Goal: Task Accomplishment & Management: Complete application form

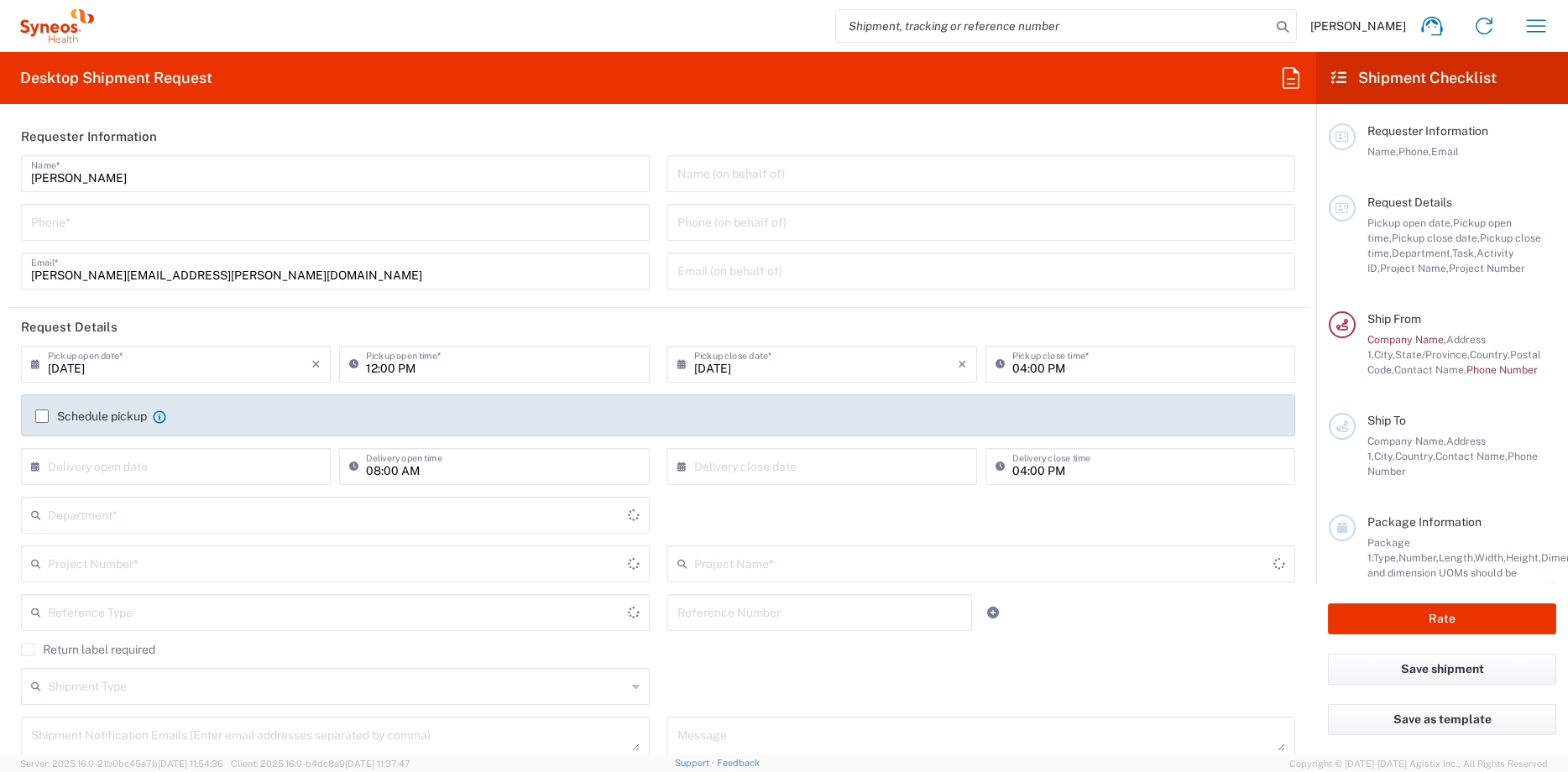
type input "[US_STATE]"
type input "[GEOGRAPHIC_DATA]"
type input "6157"
type input "Syneos Health Communications-[GEOGRAPHIC_DATA] [GEOGRAPHIC_DATA]"
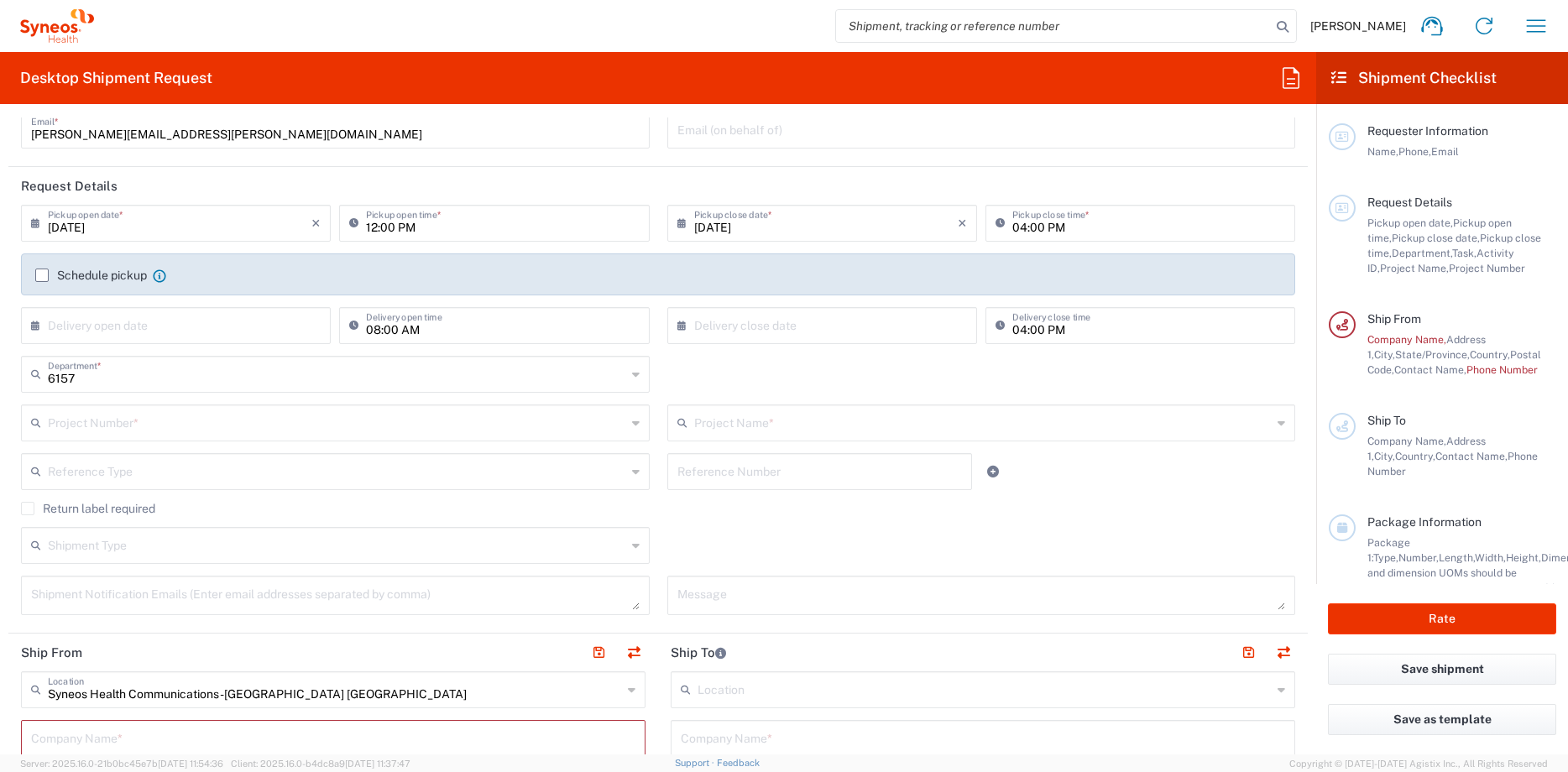
scroll to position [189, 0]
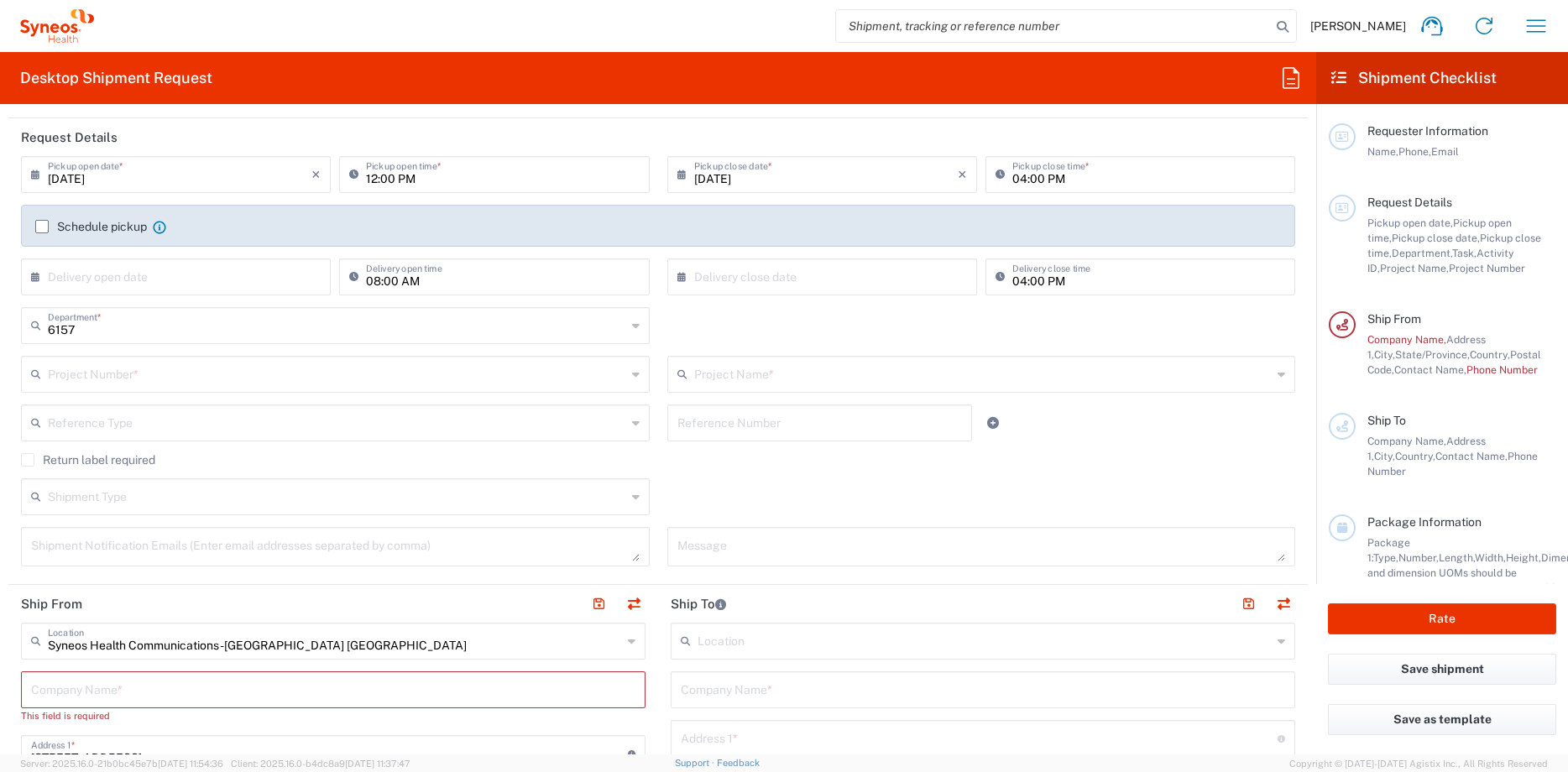
click at [403, 372] on input "text" at bounding box center [337, 373] width 578 height 30
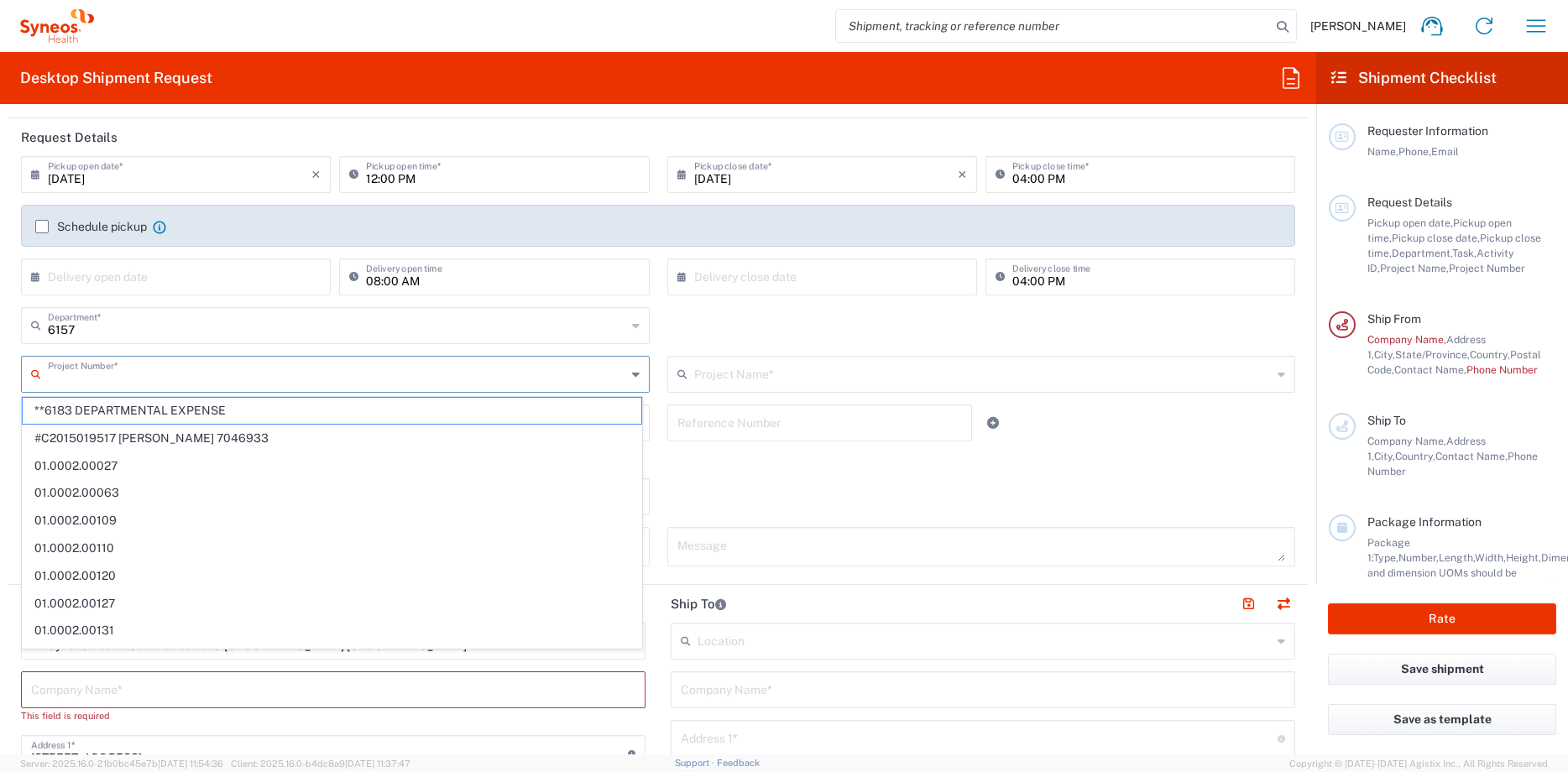
click at [403, 372] on input "text" at bounding box center [337, 373] width 578 height 30
click at [669, 319] on div "6157 Department * 6157 3000 3100 3109 3110 3111 3112 3125 3130 3135 3136 3150 3…" at bounding box center [659, 332] width 1292 height 49
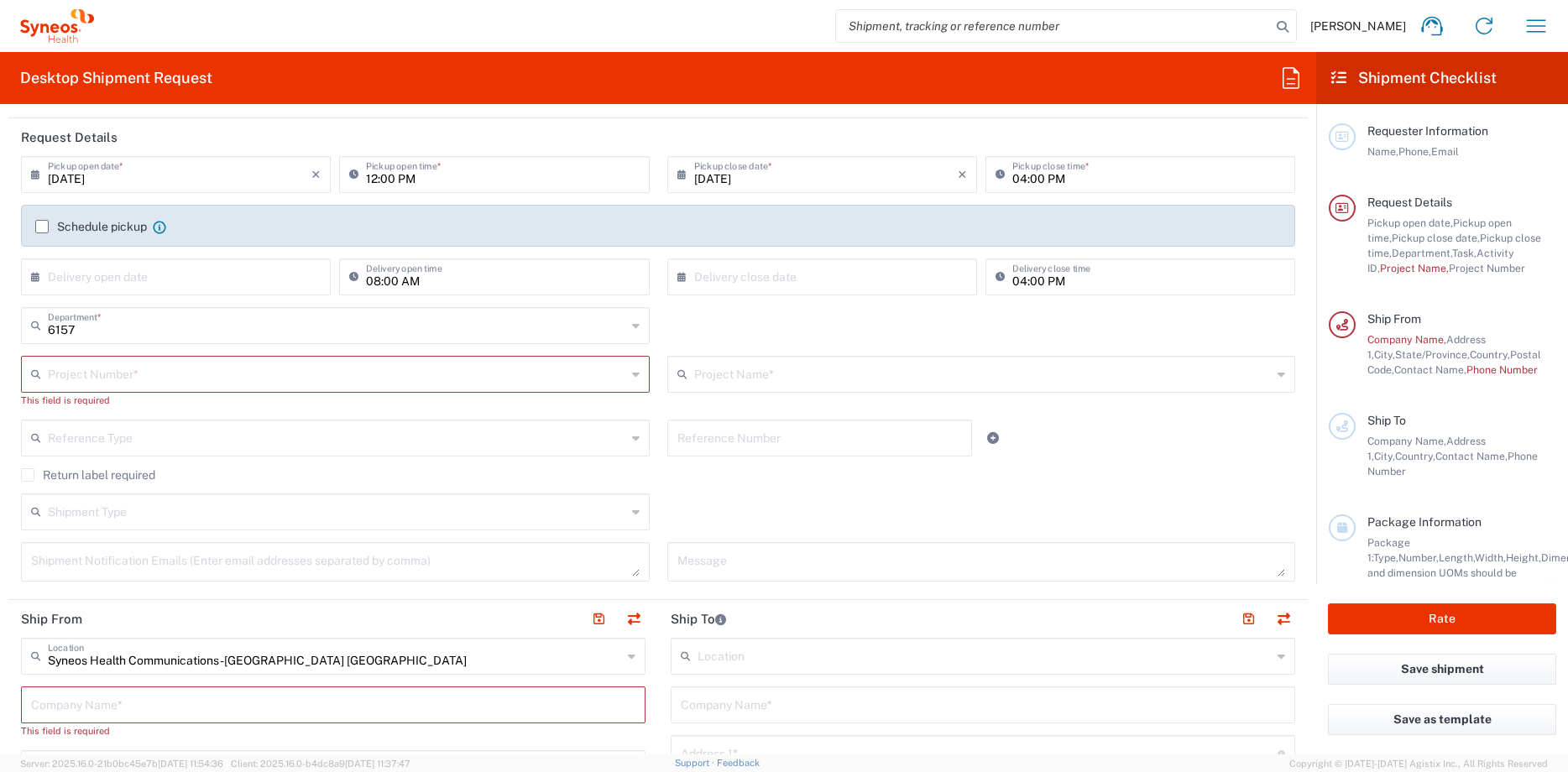
click at [635, 380] on div "Project Number *" at bounding box center [335, 374] width 629 height 37
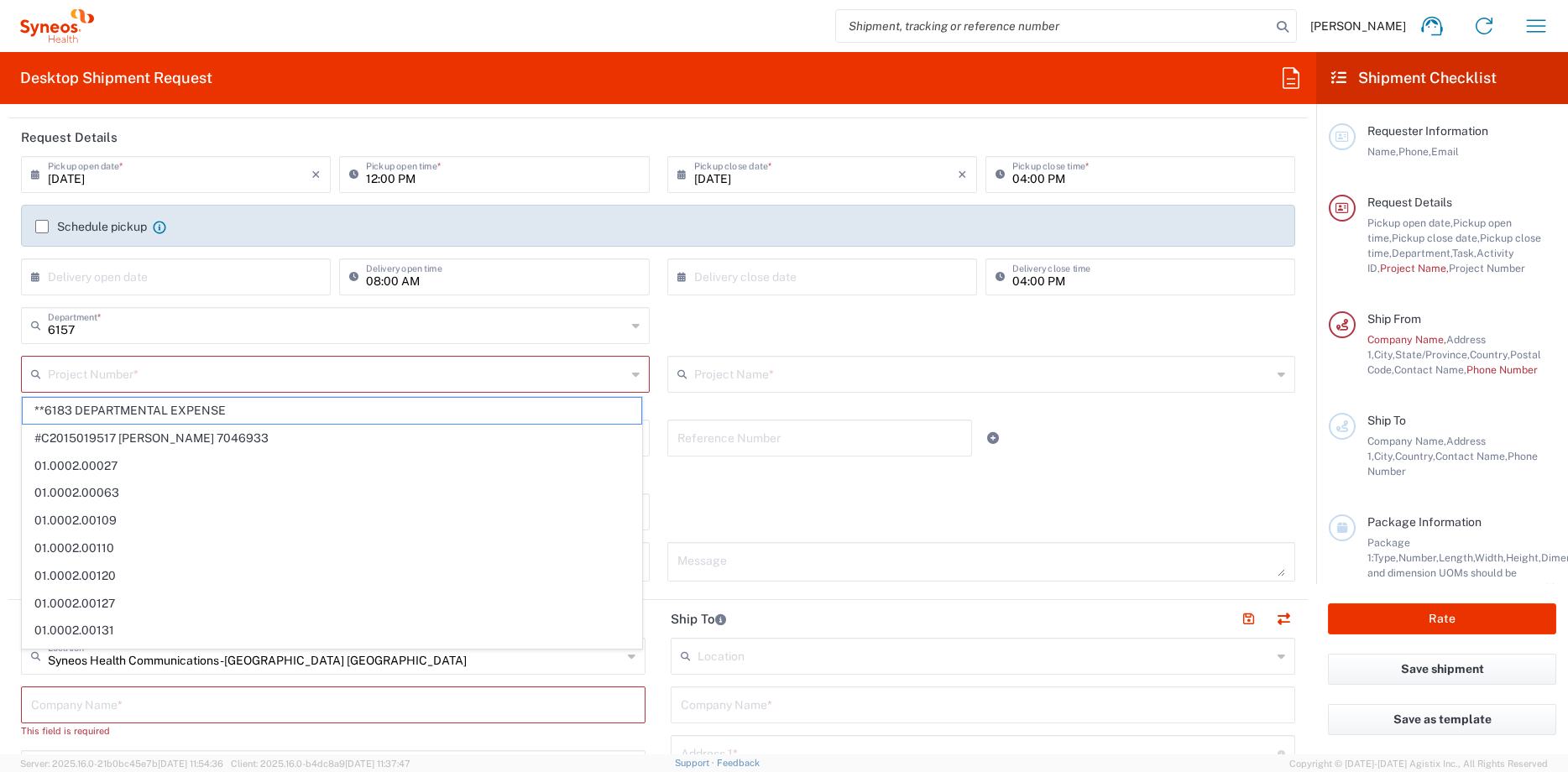
click at [633, 371] on div "Project Number *" at bounding box center [335, 374] width 629 height 37
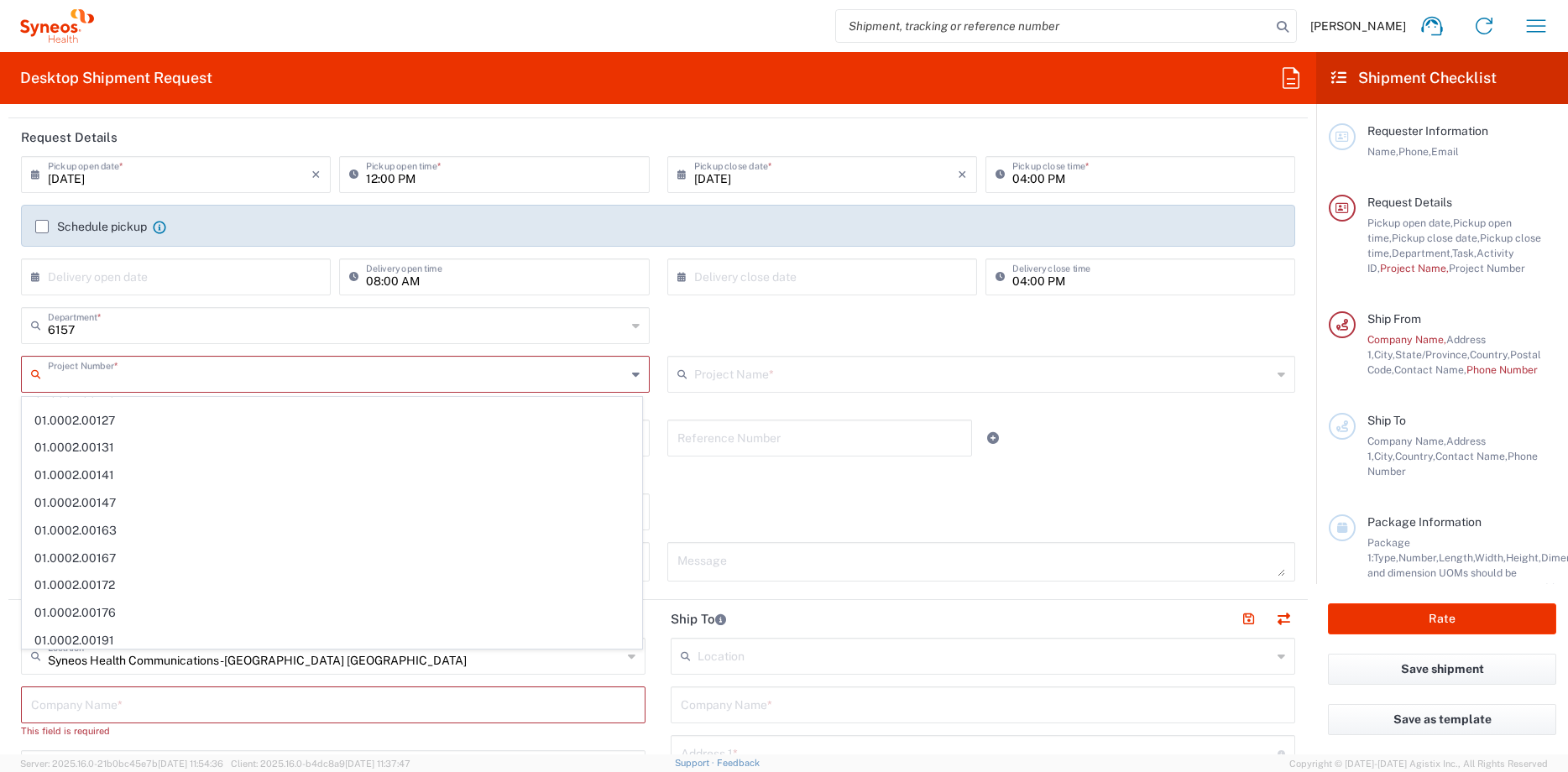
scroll to position [0, 0]
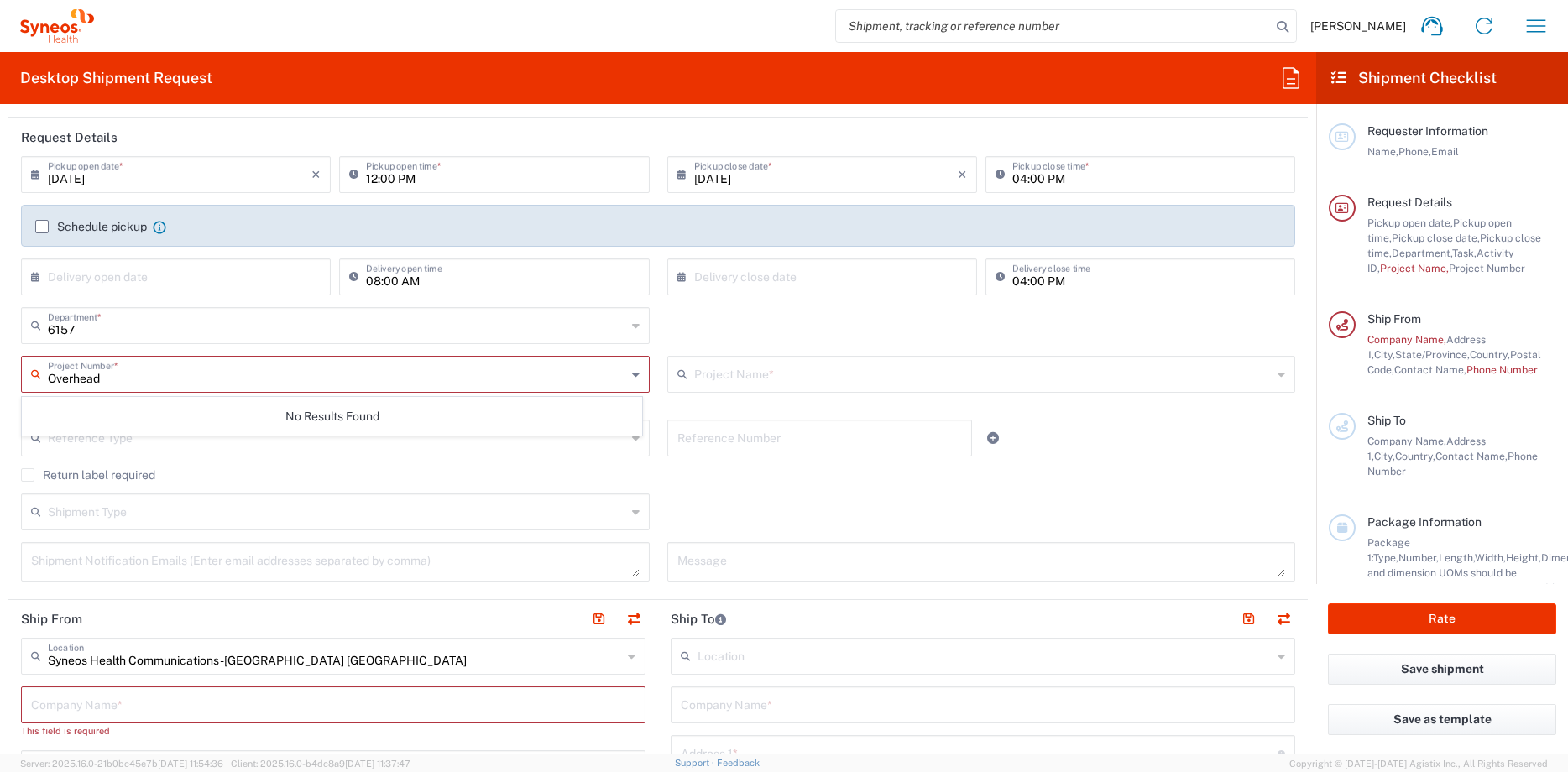
type input "Overhead"
click at [632, 373] on icon at bounding box center [636, 374] width 7 height 27
click at [632, 378] on icon at bounding box center [636, 374] width 7 height 27
click at [777, 330] on div "6157 Department * 6157 3000 3100 3109 3110 3111 3112 3125 3130 3135 3136 3150 3…" at bounding box center [659, 332] width 1292 height 49
click at [251, 380] on input "text" at bounding box center [338, 373] width 580 height 30
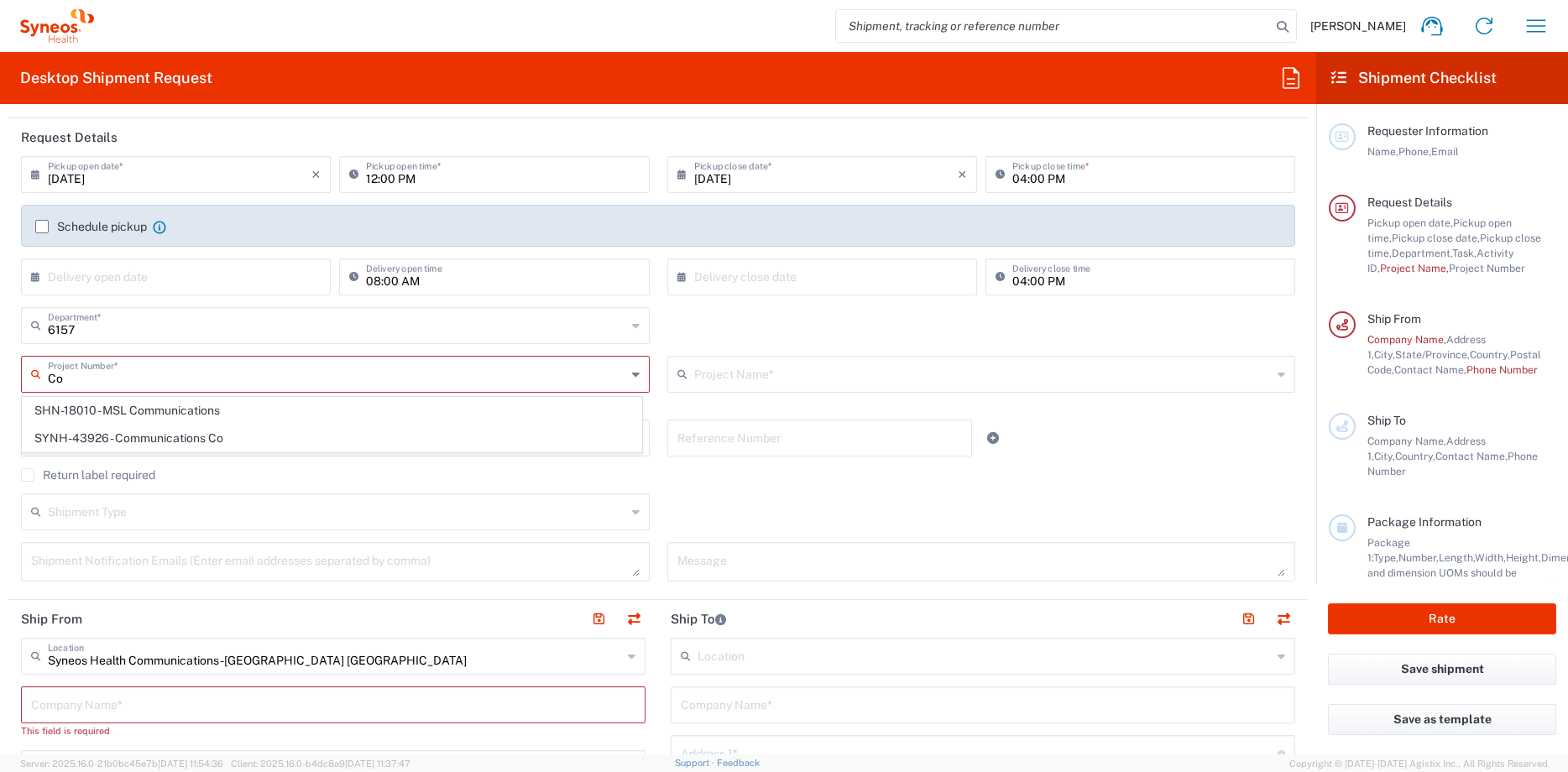
type input "C"
type input "B"
type input "C"
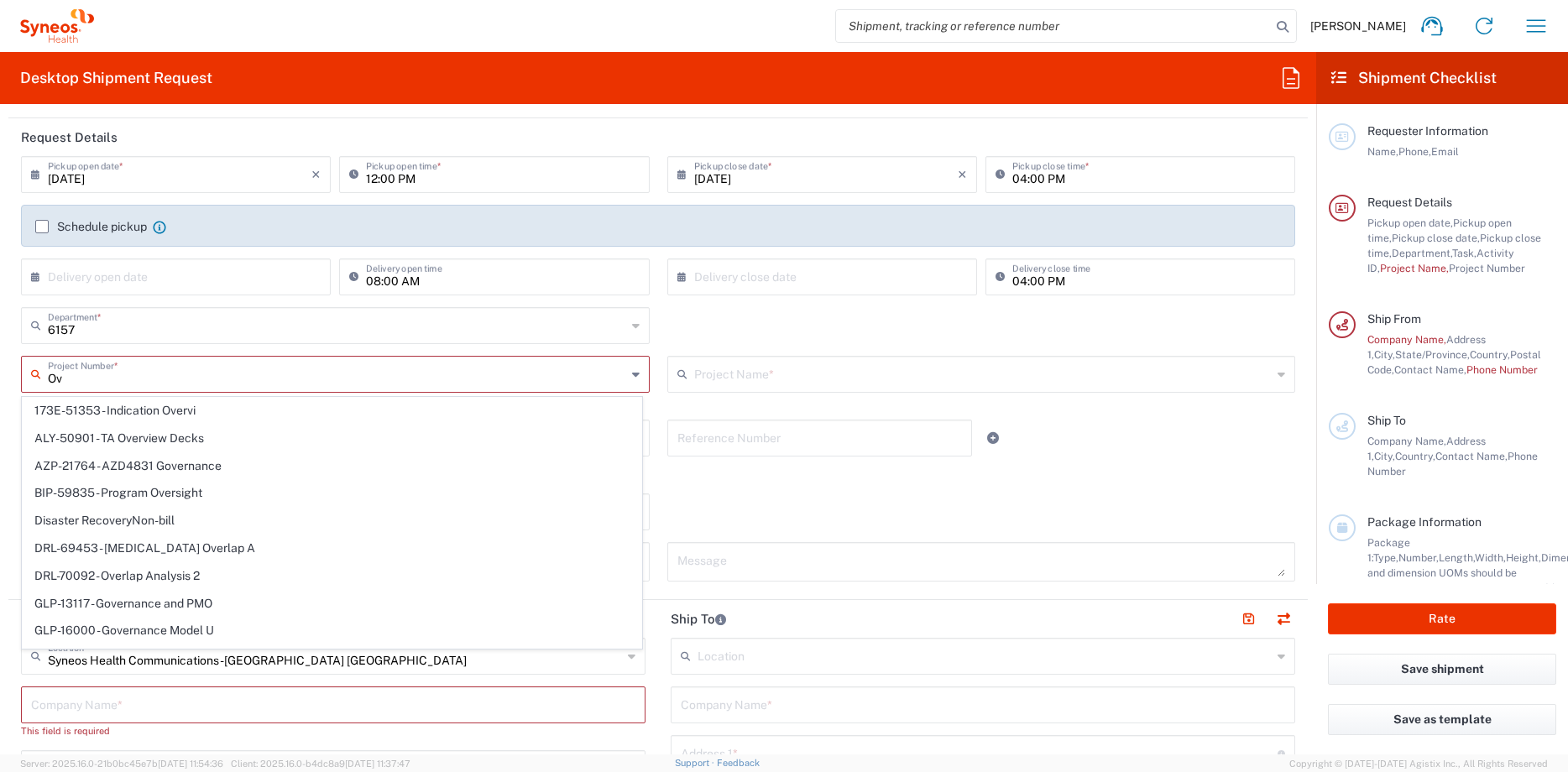
type input "O"
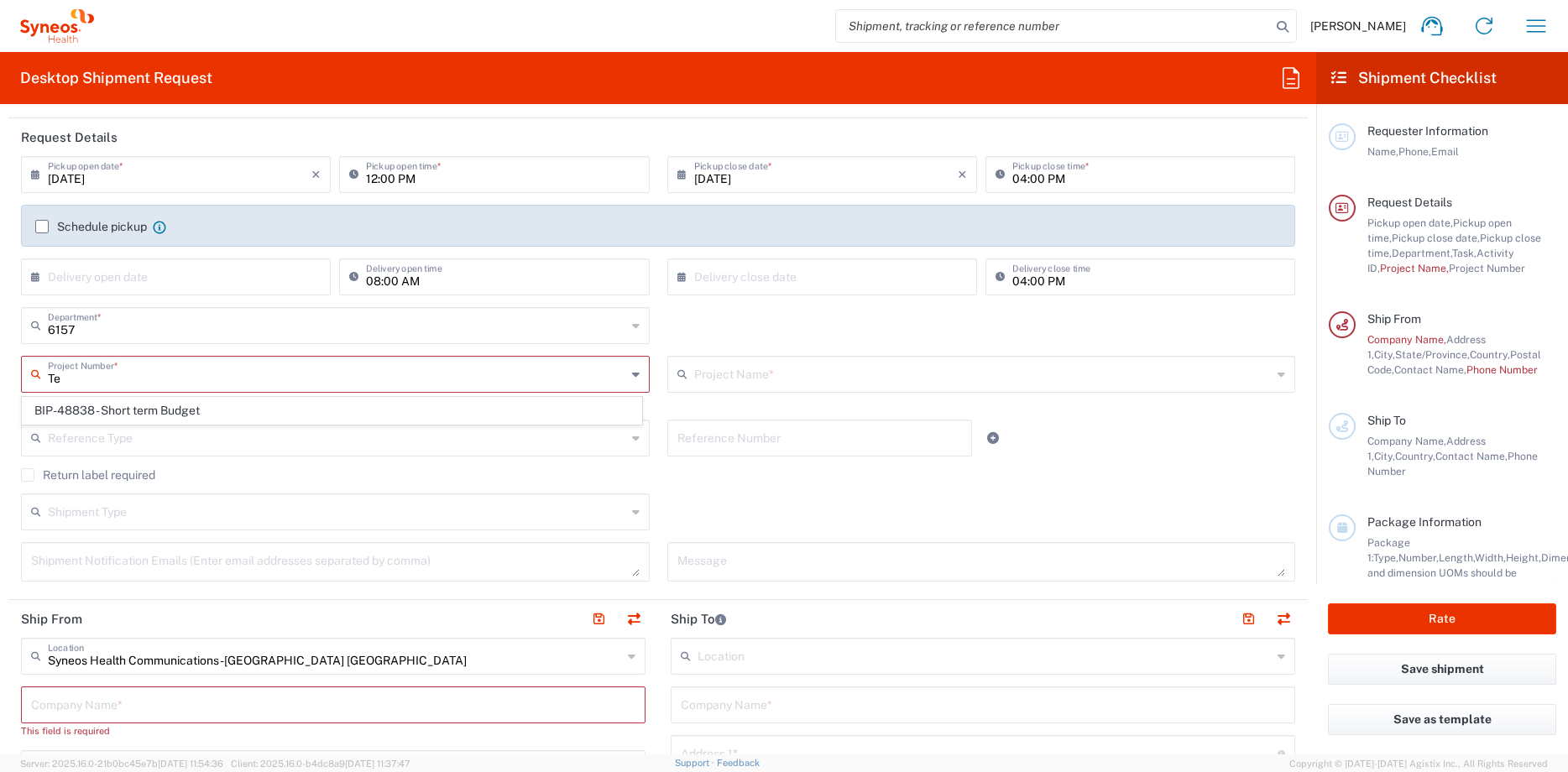
type input "T"
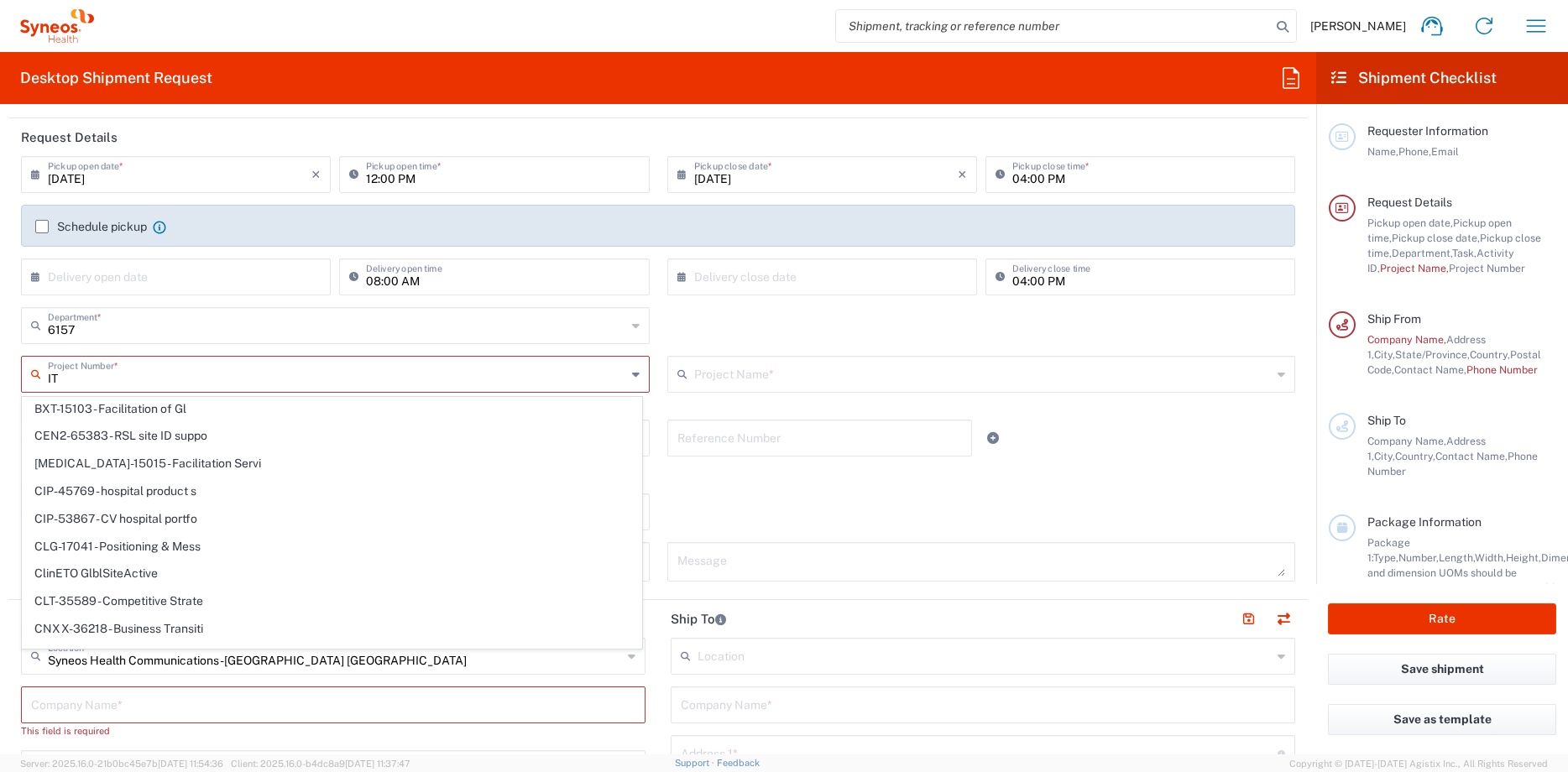
scroll to position [2501, 0]
type input "IT"
drag, startPoint x: 128, startPoint y: 381, endPoint x: -14, endPoint y: 368, distance: 142.6
click at [0, 368] on html "[PERSON_NAME] Home Shipment estimator Shipment tracking Desktop shipment reques…" at bounding box center [784, 386] width 1568 height 772
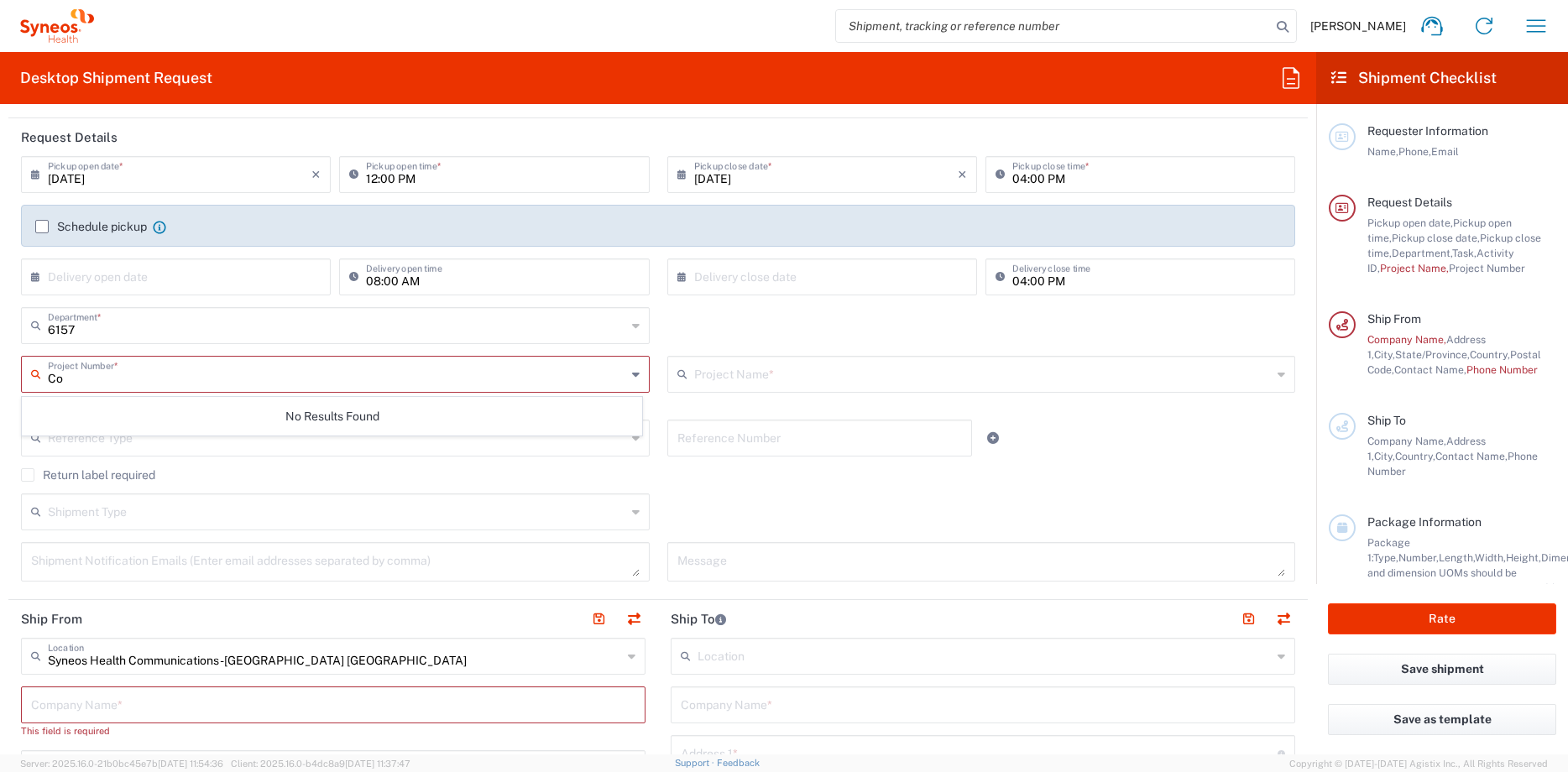
type input "C"
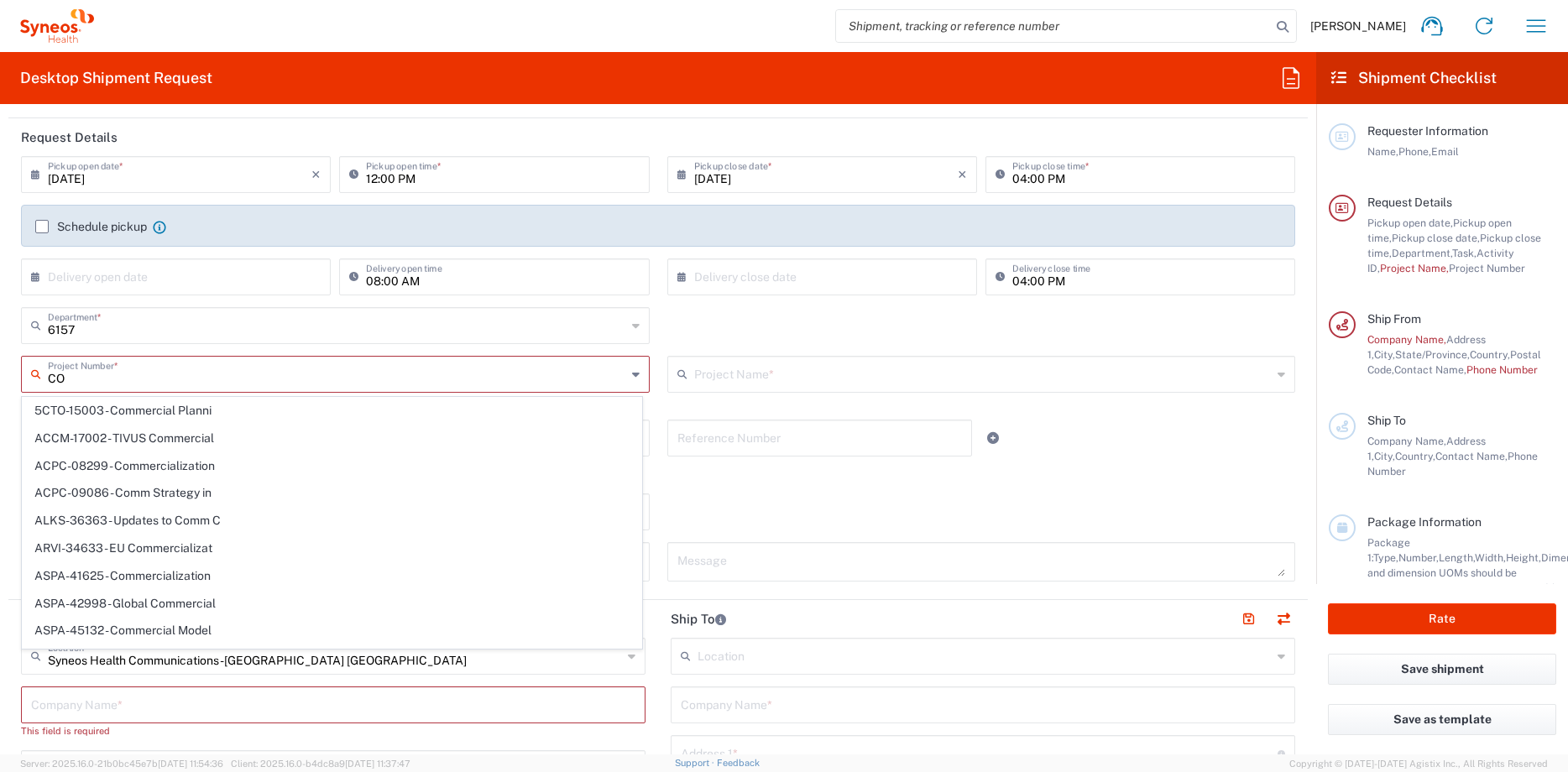
type input "C"
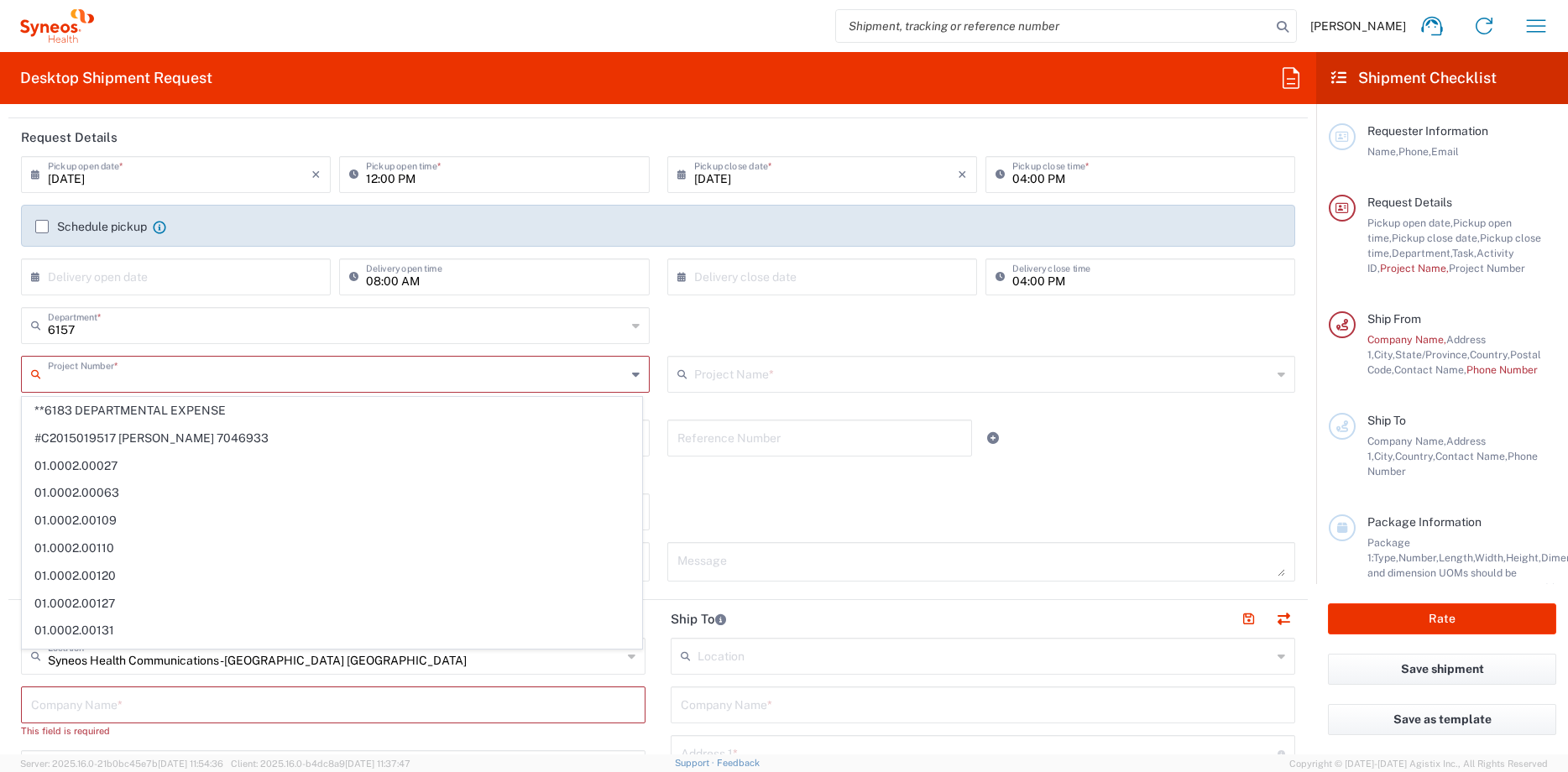
click at [124, 410] on span "**6183 DEPARTMENTAL EXPENSE" at bounding box center [333, 411] width 619 height 26
type input "**6183 DEPARTMENTAL EXPENSE"
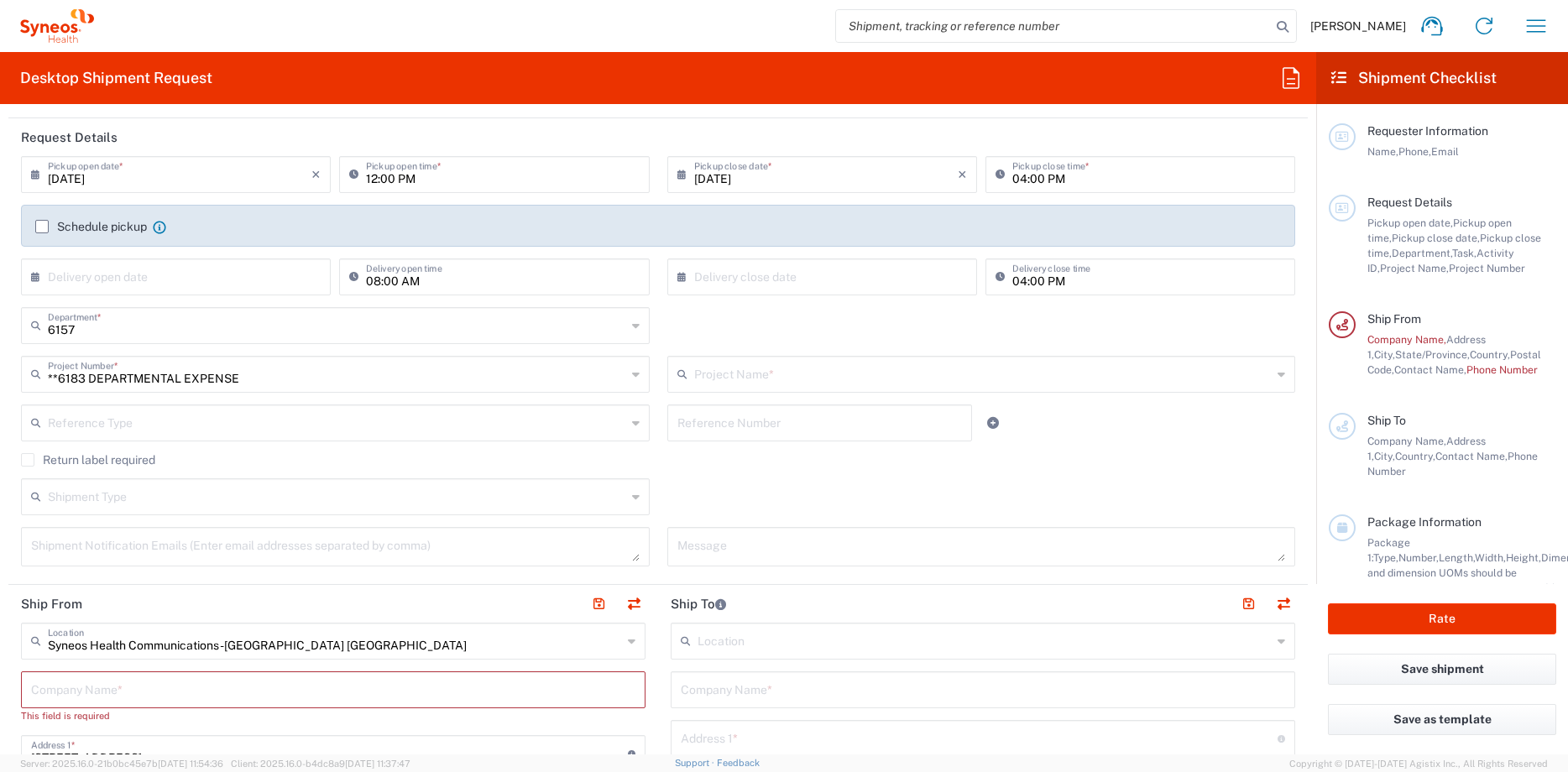
type input "6183"
type input "**6183 DEPARTMENTAL EXPENSE"
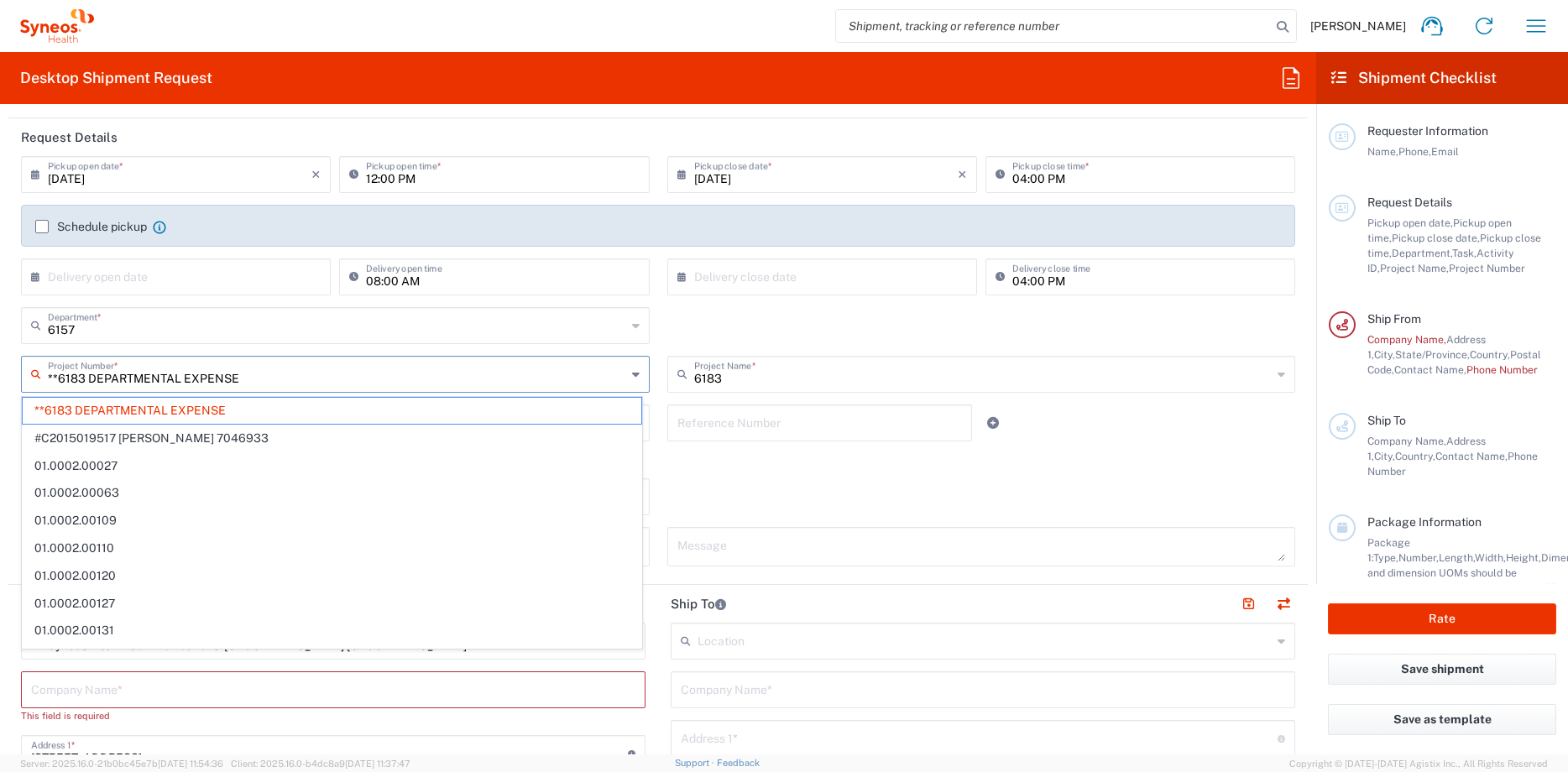
drag, startPoint x: 283, startPoint y: 375, endPoint x: -5, endPoint y: 362, distance: 288.3
click at [0, 362] on html "[PERSON_NAME] Home Shipment estimator Shipment tracking Desktop shipment reques…" at bounding box center [784, 386] width 1568 height 772
